Goal: Navigation & Orientation: Find specific page/section

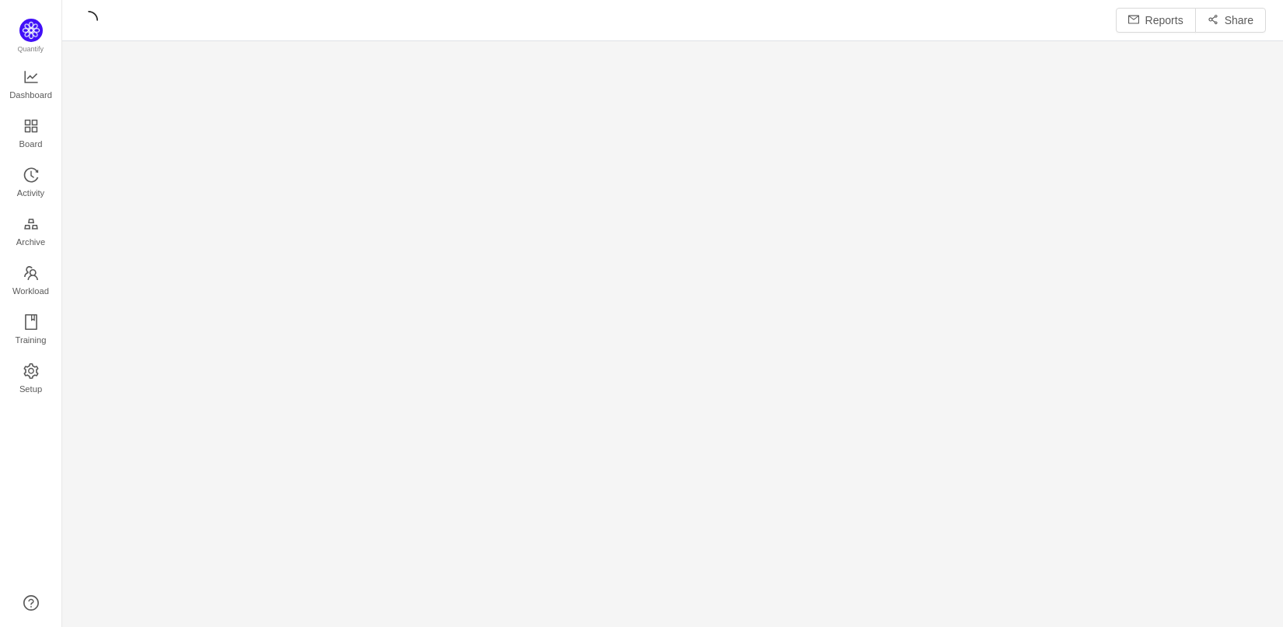
scroll to position [627, 1220]
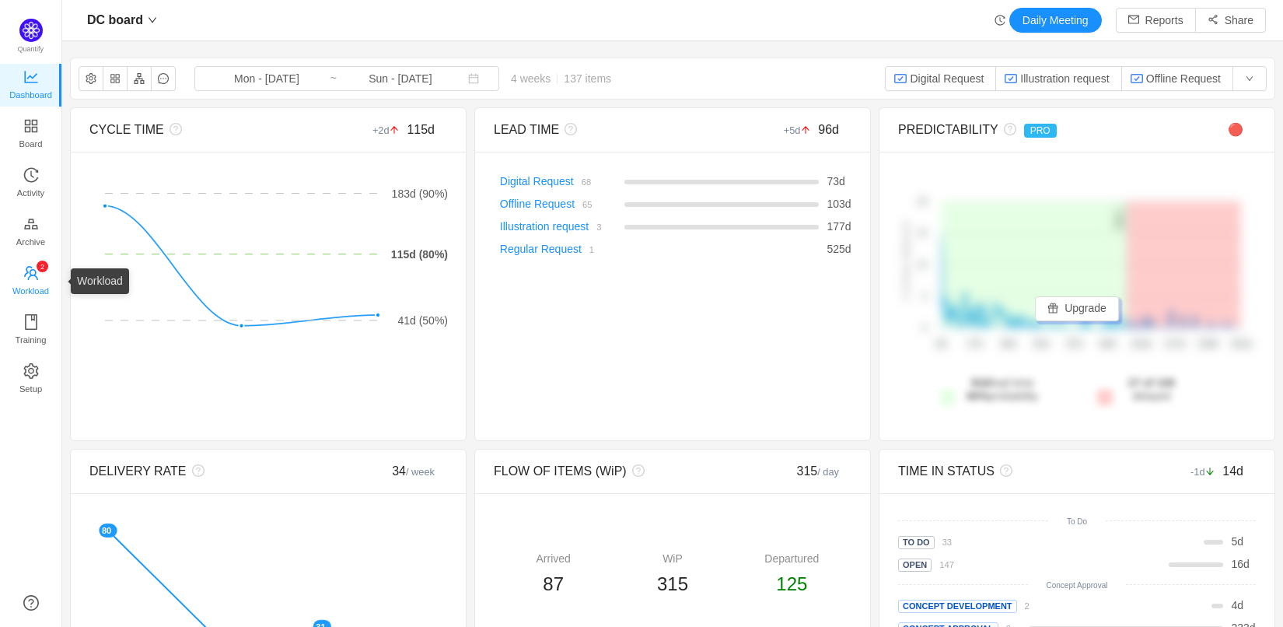
click at [23, 288] on span "Workload" at bounding box center [30, 290] width 37 height 31
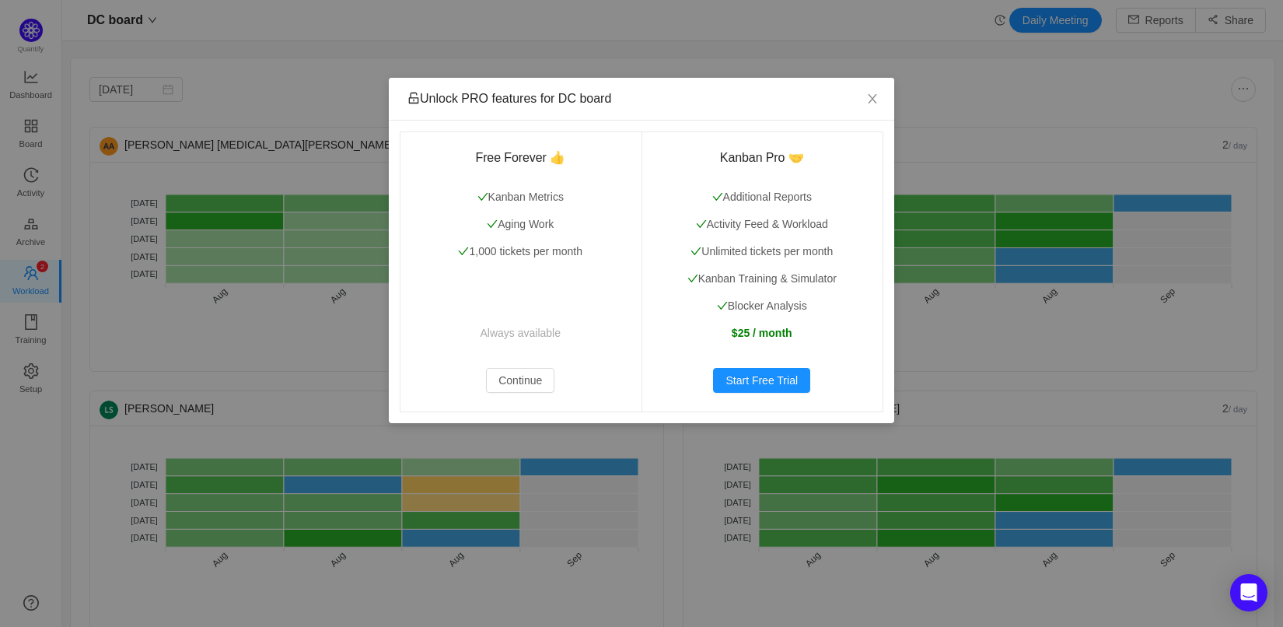
click at [315, 54] on div "Unlock PRO features for DC board Free Forever 👍 Kanban Metrics Aging Work 1,000…" at bounding box center [641, 313] width 1283 height 627
click at [864, 79] on span "Close" at bounding box center [872, 100] width 44 height 44
click at [870, 95] on icon "icon: close" at bounding box center [872, 99] width 12 height 12
click at [515, 379] on button "Continue" at bounding box center [520, 380] width 68 height 25
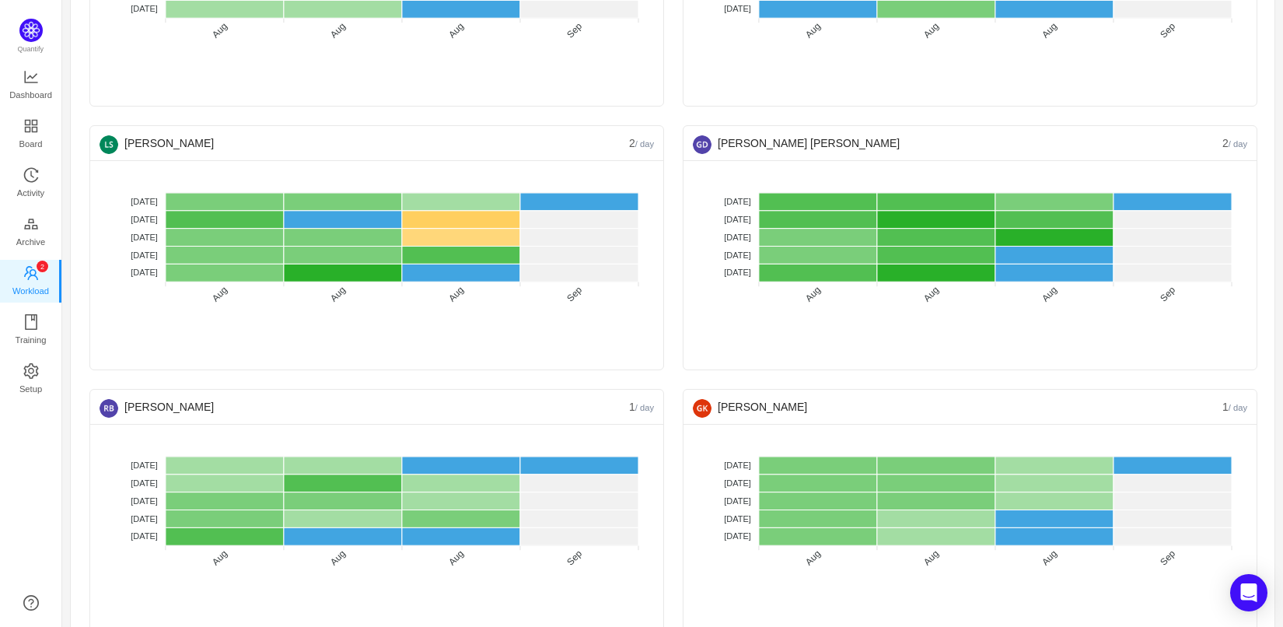
scroll to position [281, 0]
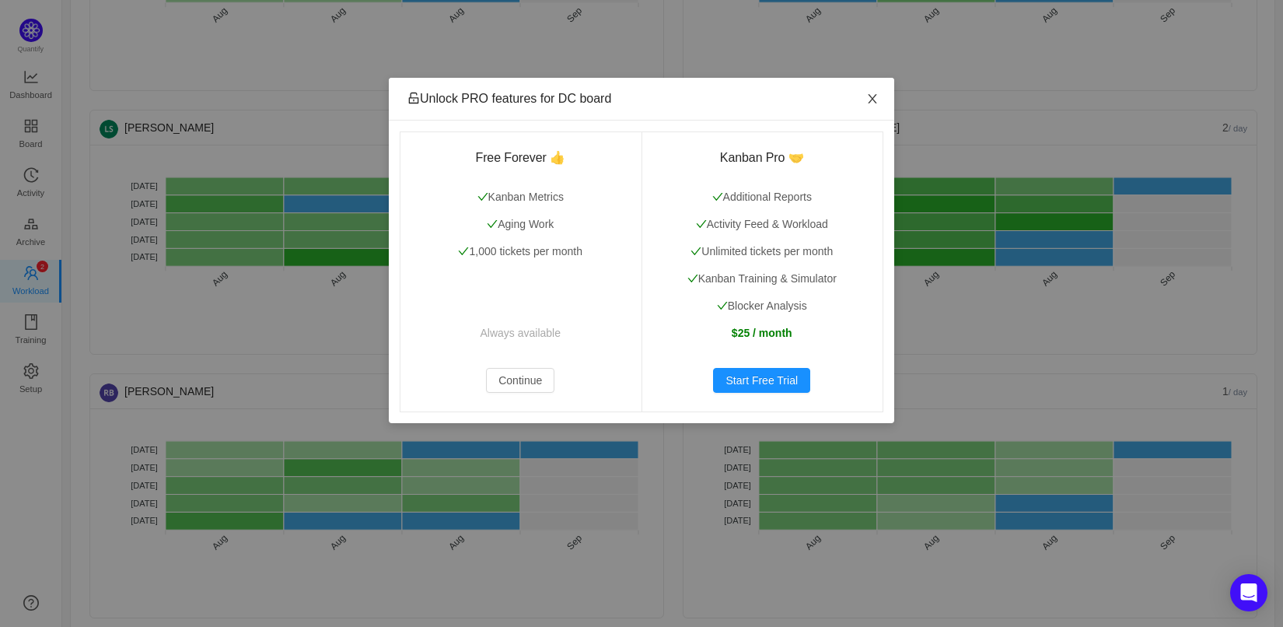
click at [871, 94] on icon "icon: close" at bounding box center [872, 99] width 12 height 12
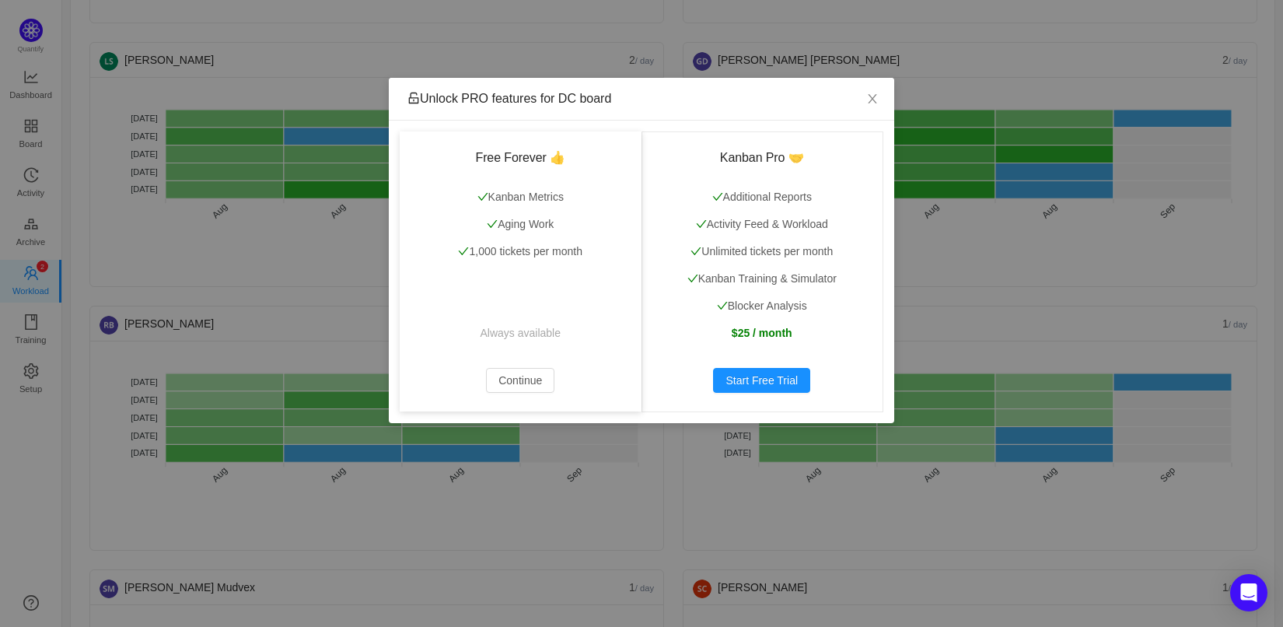
scroll to position [347, 0]
click at [867, 93] on icon "icon: close" at bounding box center [872, 99] width 12 height 12
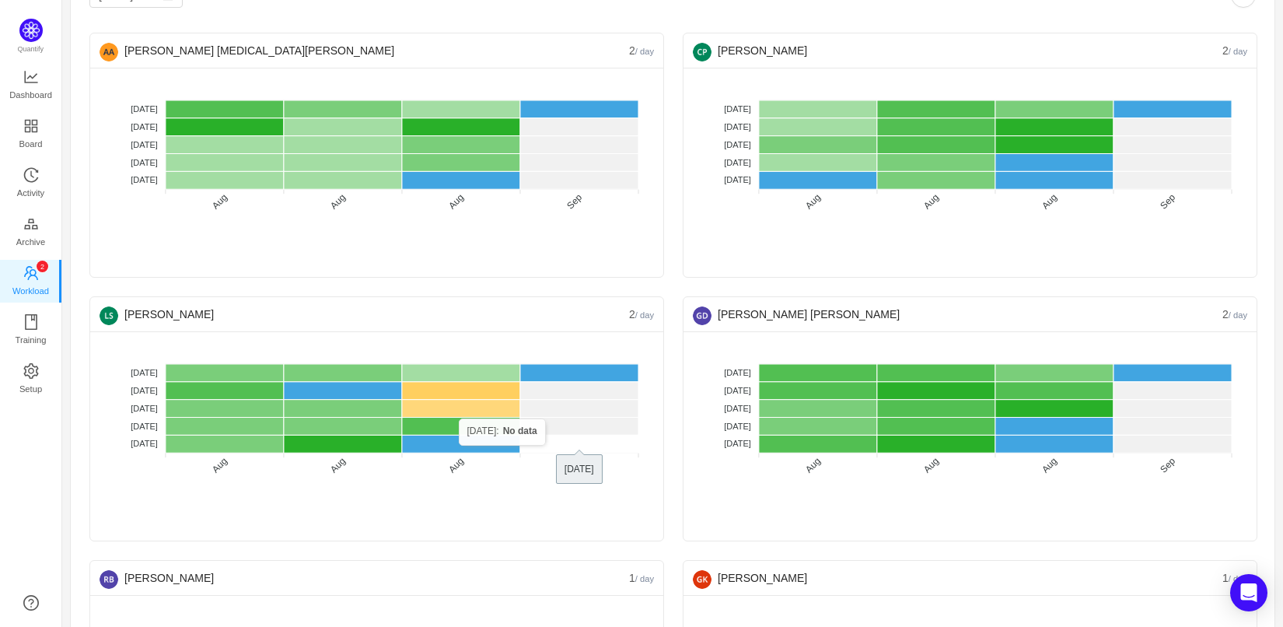
scroll to position [0, 0]
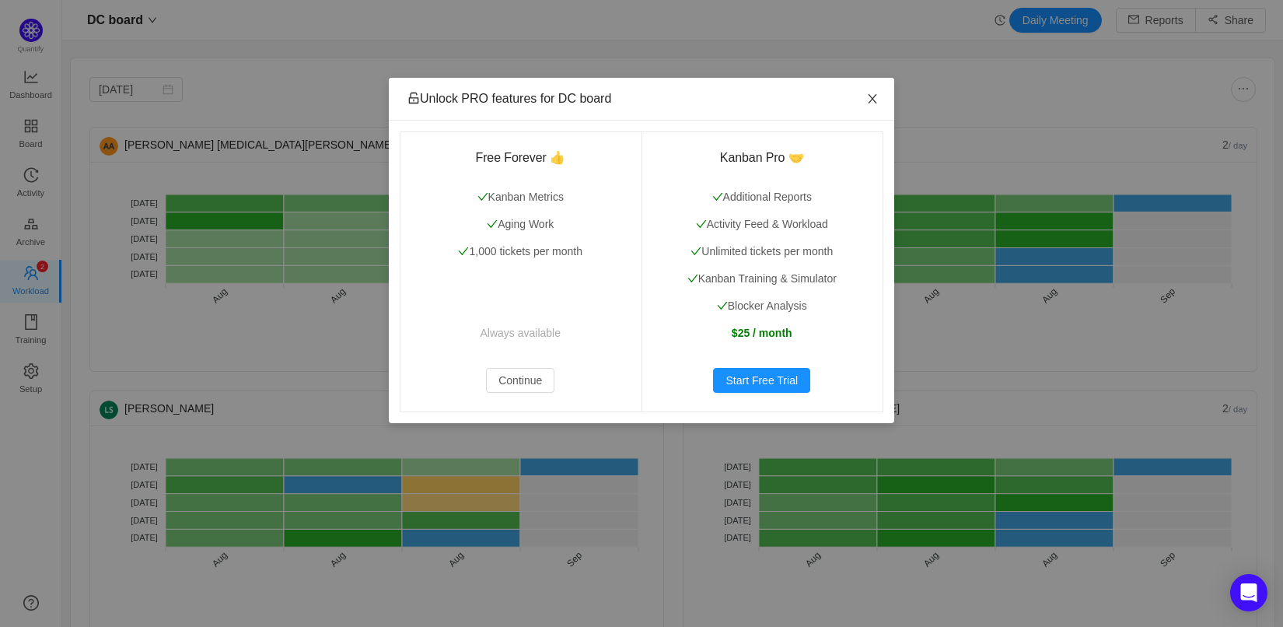
click at [873, 96] on icon "icon: close" at bounding box center [872, 99] width 12 height 12
click at [870, 96] on icon "icon: close" at bounding box center [871, 98] width 9 height 9
click at [876, 101] on icon "icon: close" at bounding box center [872, 99] width 12 height 12
click at [870, 93] on span "Close" at bounding box center [872, 100] width 44 height 44
click at [874, 91] on span "Close" at bounding box center [872, 100] width 44 height 44
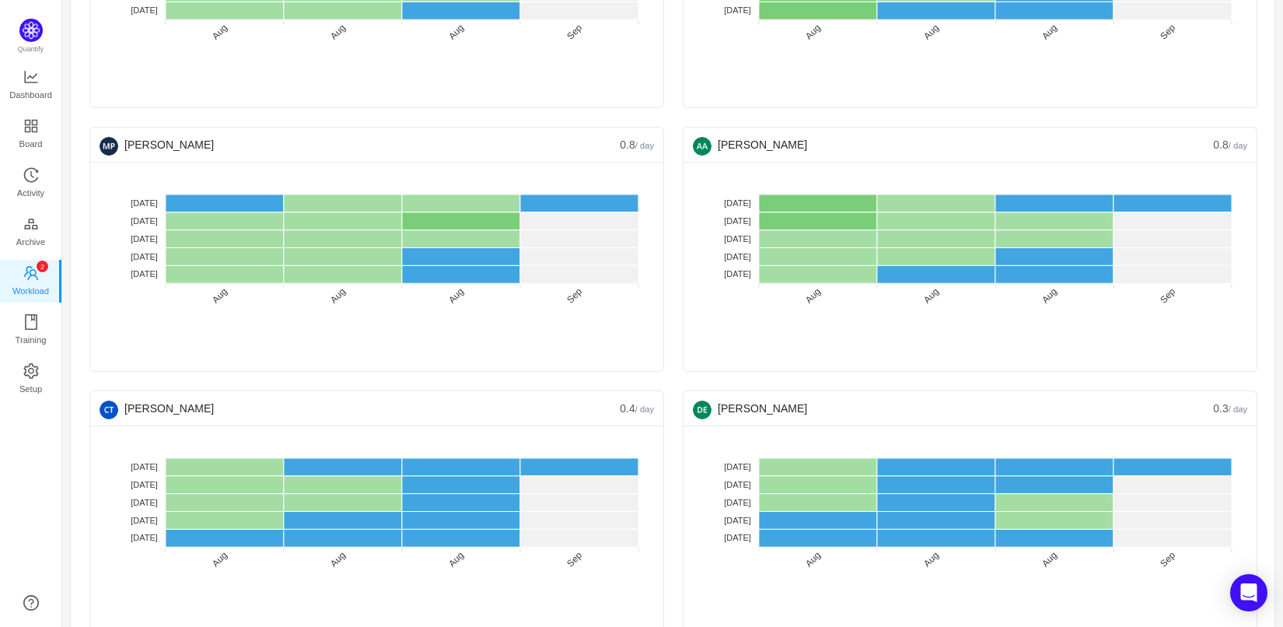
scroll to position [2134, 0]
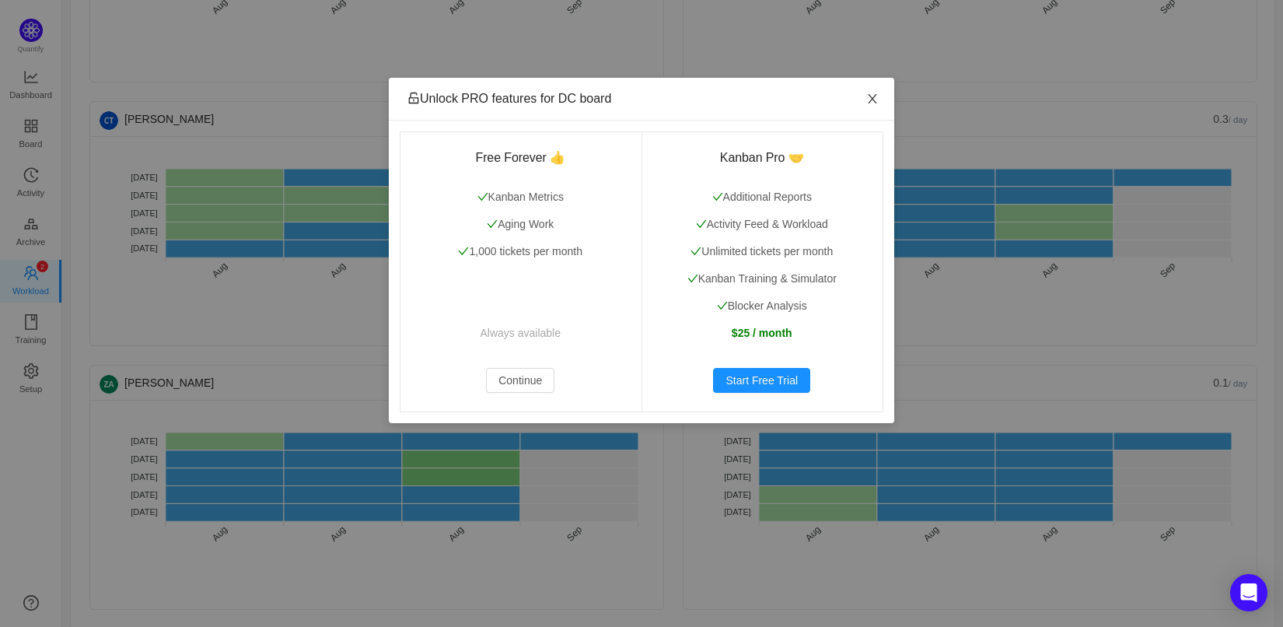
click at [869, 103] on icon "icon: close" at bounding box center [872, 99] width 12 height 12
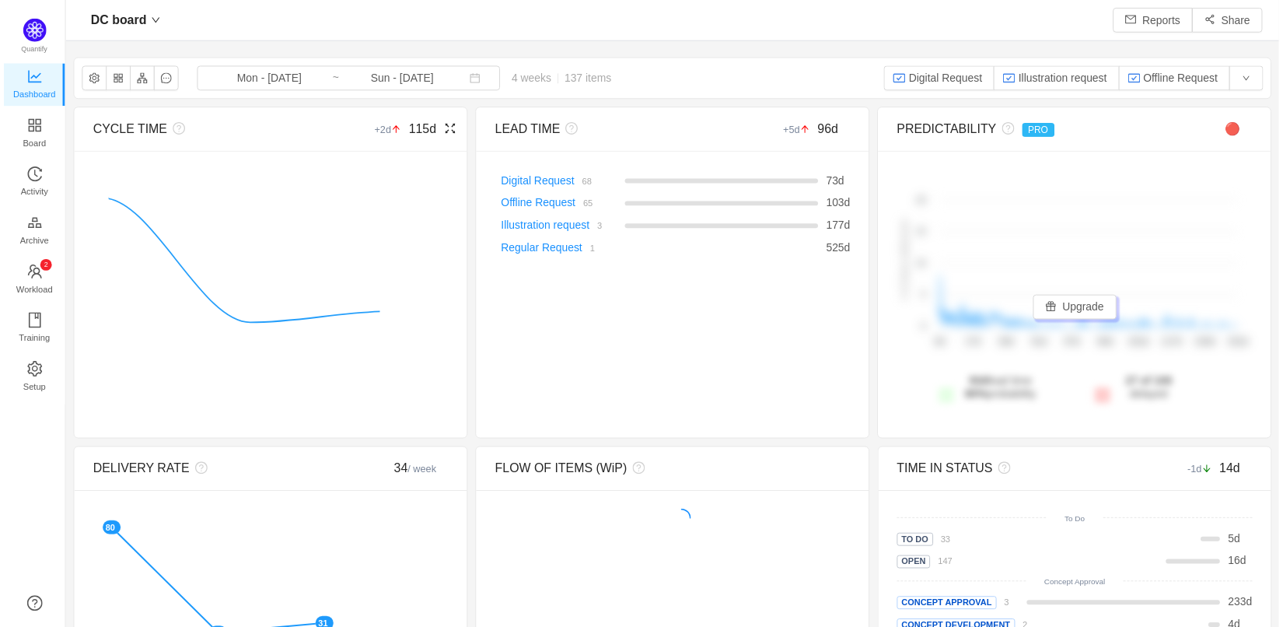
scroll to position [627, 1220]
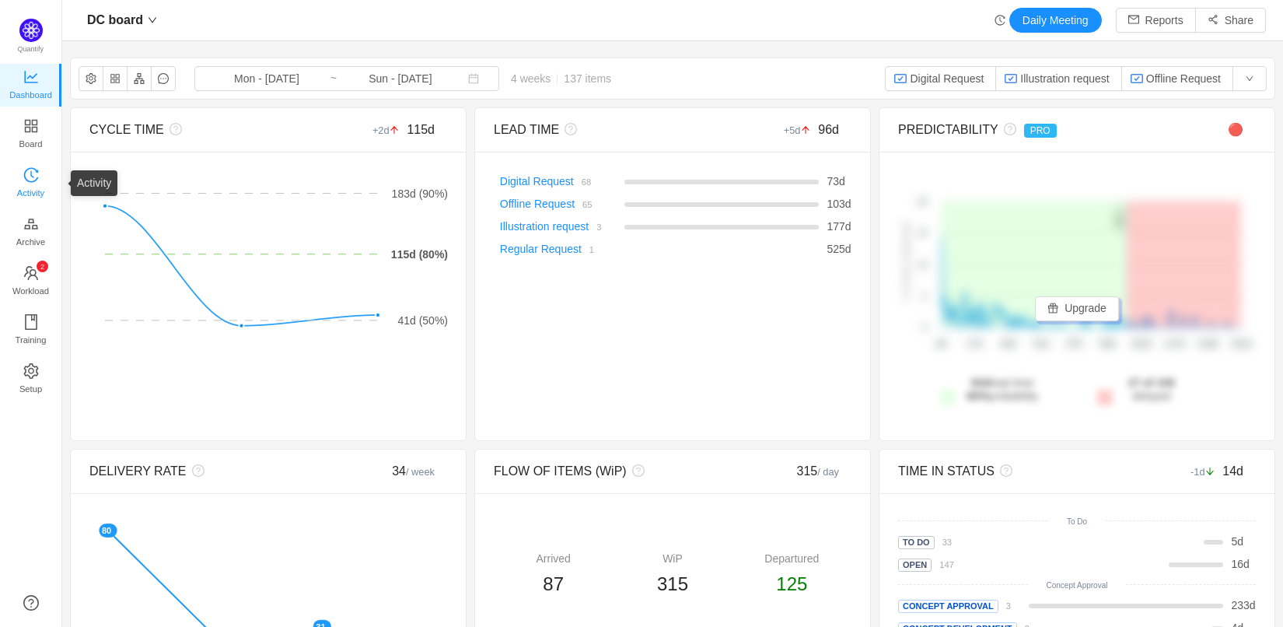
click at [28, 176] on icon "icon: history" at bounding box center [31, 175] width 16 height 16
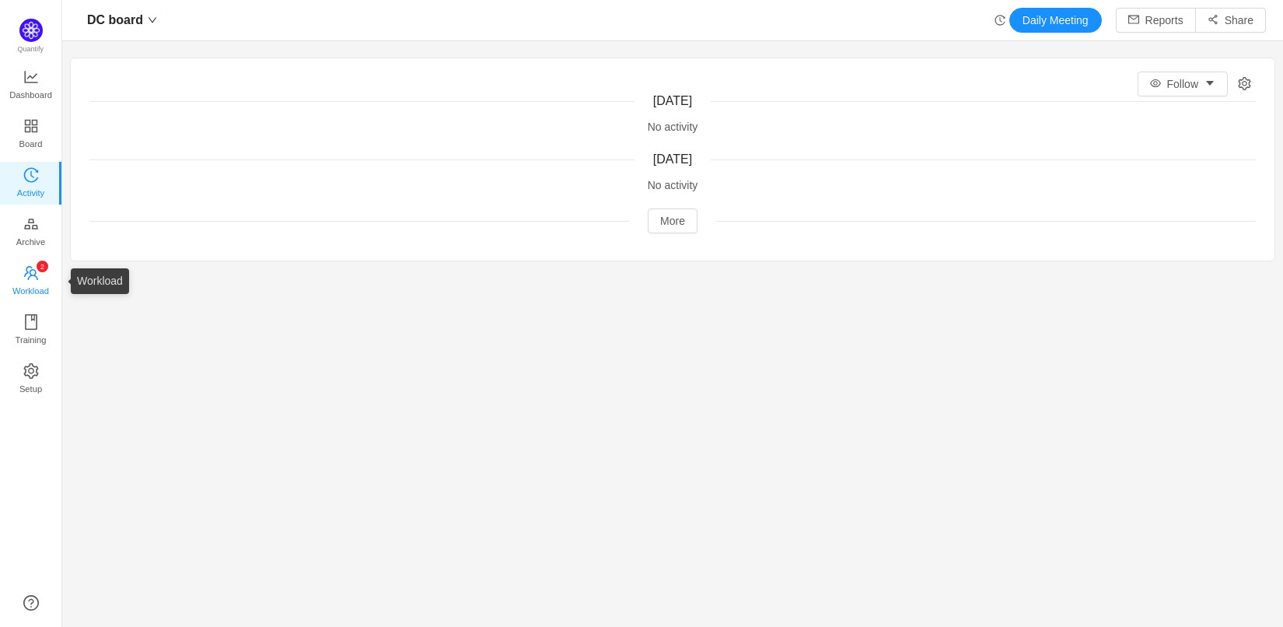
click at [23, 291] on span "Workload" at bounding box center [30, 290] width 37 height 31
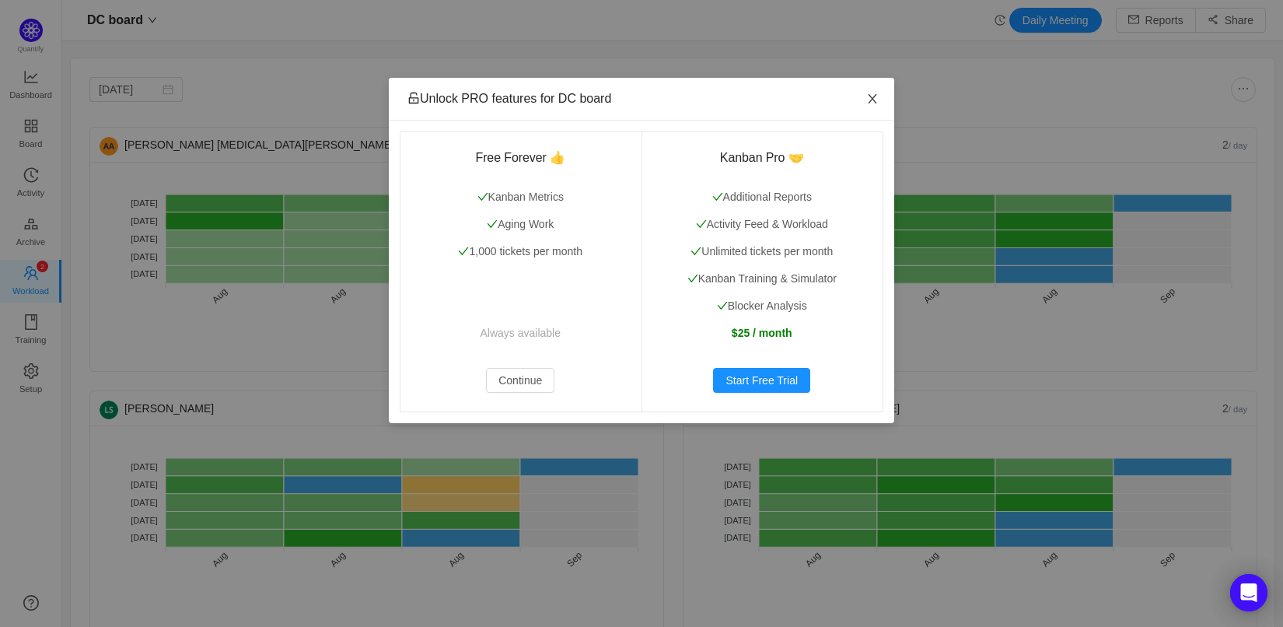
click at [880, 96] on span "Close" at bounding box center [872, 100] width 44 height 44
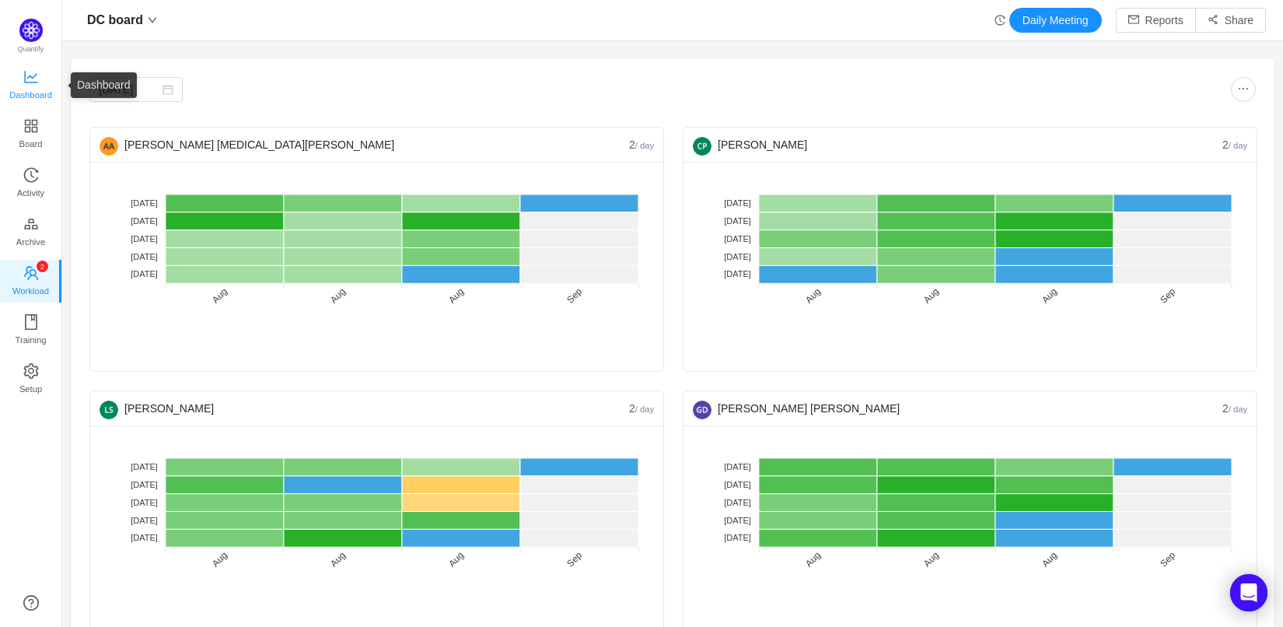
click at [30, 88] on span "Dashboard" at bounding box center [30, 94] width 43 height 31
